Goal: Understand process/instructions: Learn how to perform a task or action

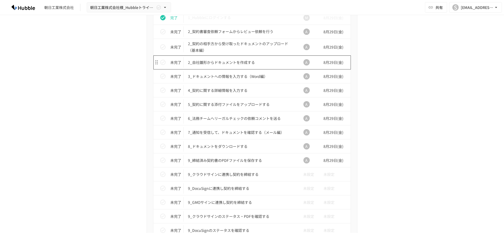
scroll to position [512, 0]
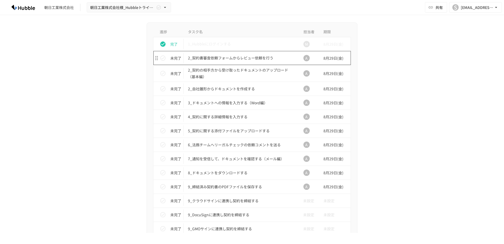
click at [230, 58] on p "2_契約書審査依頼フォームからレビュー依頼を行う" at bounding box center [241, 58] width 106 height 7
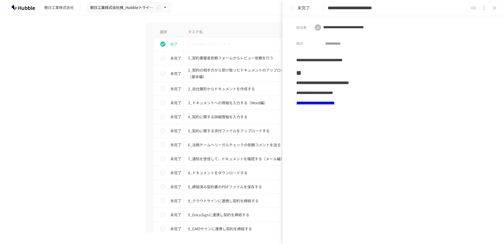
click at [115, 79] on div "進捗 タスク名 担当者 期限 完了 1_Hubbleにログインする M [DATE] 未完了 2_契約書審査依頼フォームからレビュー依頼を行う A [DATE…" at bounding box center [252, 172] width 322 height 300
click at [228, 32] on th "タスク名" at bounding box center [241, 32] width 114 height 10
click at [99, 30] on div "進捗 タスク名 担当者 期限 完了 1_Hubbleにログインする M [DATE] 未完了 2_契約書審査依頼フォームからレビュー依頼を行う A [DATE…" at bounding box center [252, 172] width 322 height 300
click at [493, 9] on icon "close drawer" at bounding box center [494, 8] width 6 height 6
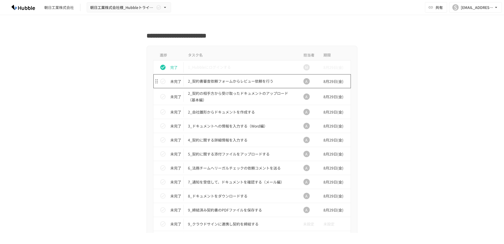
scroll to position [460, 0]
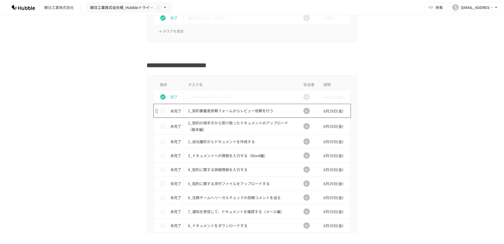
click at [241, 110] on p "2_契約書審査依頼フォームからレビュー依頼を行う" at bounding box center [241, 110] width 106 height 7
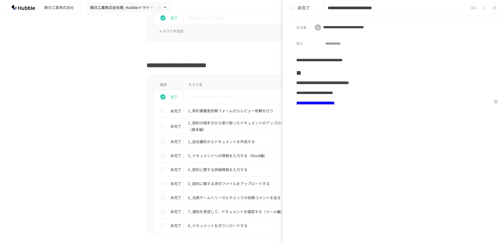
click at [335, 103] on link "**********" at bounding box center [315, 103] width 38 height 4
click at [495, 7] on icon "close drawer" at bounding box center [494, 8] width 6 height 6
